Goal: Task Accomplishment & Management: Use online tool/utility

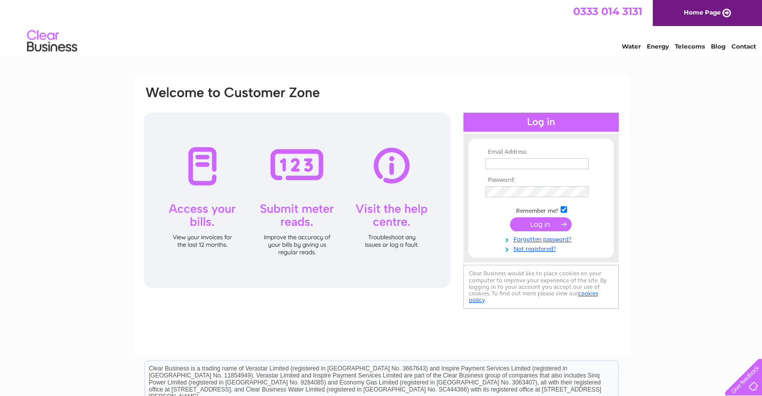
type input "[EMAIL_ADDRESS][PERSON_NAME][DOMAIN_NAME]"
click at [531, 223] on input "submit" at bounding box center [541, 224] width 62 height 14
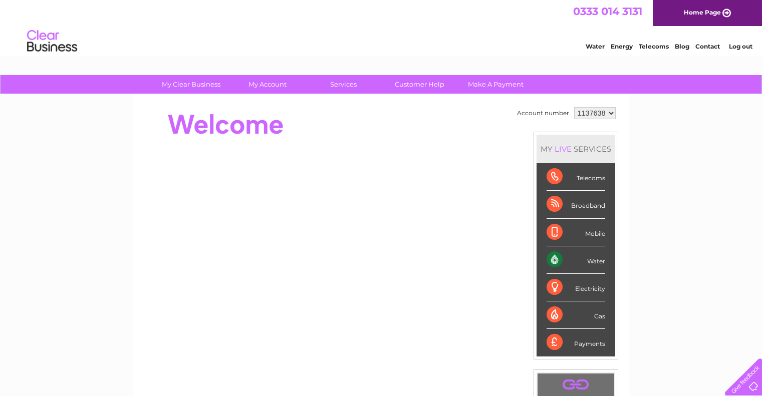
click at [591, 111] on select "1137638" at bounding box center [595, 113] width 42 height 12
click at [741, 46] on link "Log out" at bounding box center [741, 47] width 24 height 8
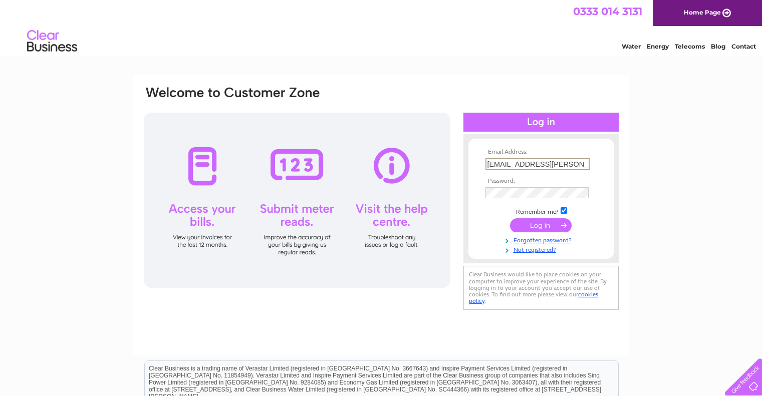
drag, startPoint x: 564, startPoint y: 163, endPoint x: 481, endPoint y: 162, distance: 82.7
click at [481, 162] on form "Email Address: [EMAIL_ADDRESS][PERSON_NAME][DOMAIN_NAME] Password:" at bounding box center [540, 201] width 145 height 105
type input "[EMAIL_ADDRESS][DOMAIN_NAME]"
click at [543, 224] on input "submit" at bounding box center [541, 224] width 62 height 14
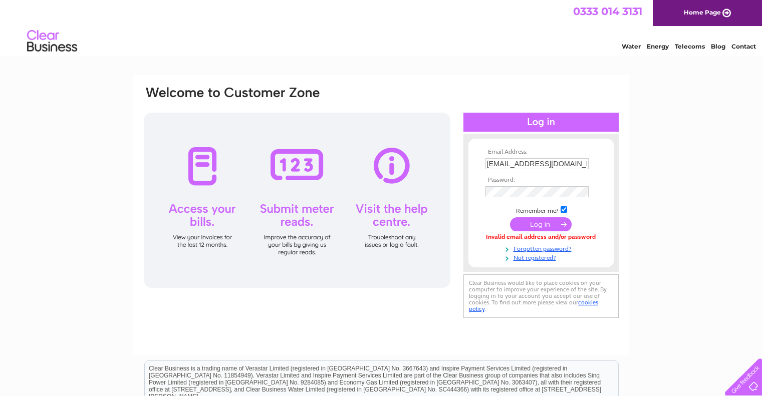
click at [540, 224] on input "submit" at bounding box center [541, 224] width 62 height 14
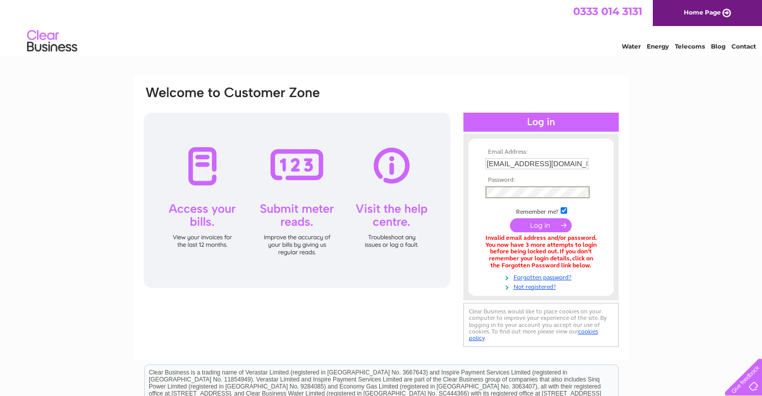
click at [452, 189] on div "Email Address: nikki@lochness-backpackers.com Password:" at bounding box center [381, 217] width 477 height 265
click at [479, 218] on form "Email Address: nikki@lochness-backpackers.com Password: Forgotten password?" at bounding box center [540, 219] width 145 height 141
click at [547, 222] on input "submit" at bounding box center [541, 224] width 62 height 14
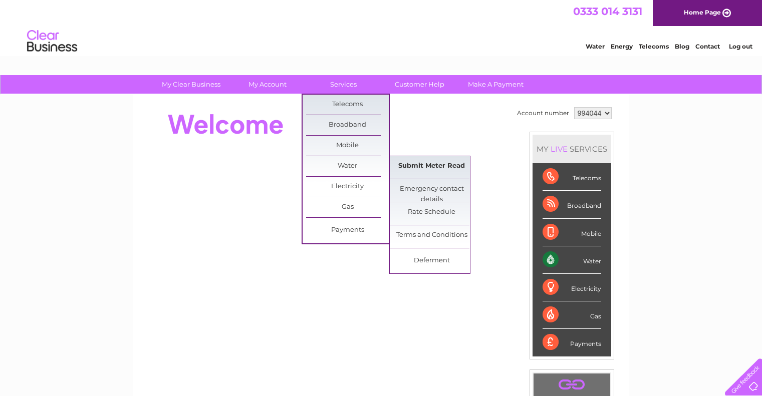
click at [418, 165] on link "Submit Meter Read" at bounding box center [431, 166] width 83 height 20
